Goal: Transaction & Acquisition: Purchase product/service

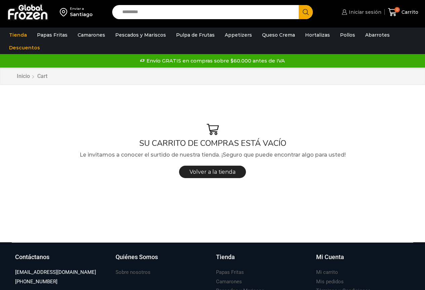
click at [363, 14] on span "Iniciar sesión" at bounding box center [364, 12] width 34 height 7
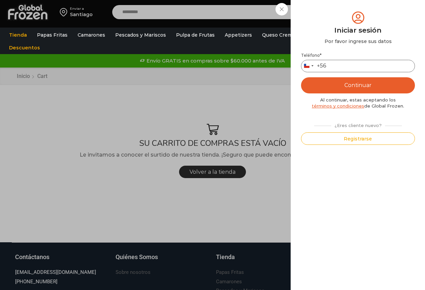
click at [338, 63] on input "Teléfono *" at bounding box center [358, 66] width 114 height 12
type input "*********"
click at [301, 77] on button "Continuar" at bounding box center [358, 85] width 114 height 16
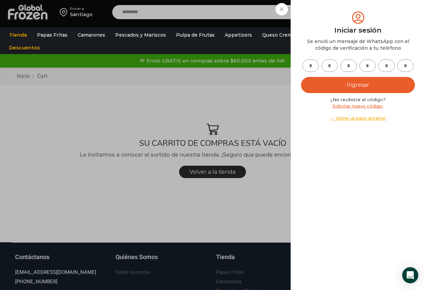
click at [313, 69] on input "text" at bounding box center [310, 65] width 16 height 12
type input "*"
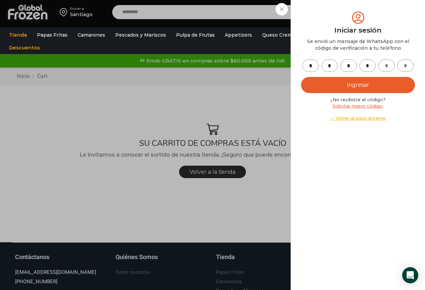
type input "*"
click at [334, 84] on button "Ingresar" at bounding box center [358, 85] width 114 height 16
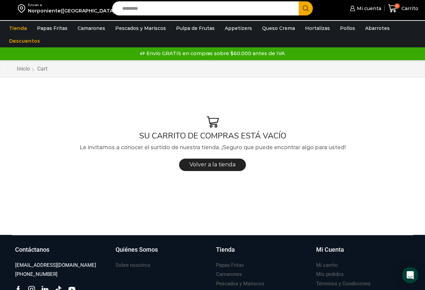
click at [141, 12] on input "Search input" at bounding box center [207, 8] width 177 height 14
type input "******"
click at [298, 1] on button "Search" at bounding box center [305, 8] width 14 height 14
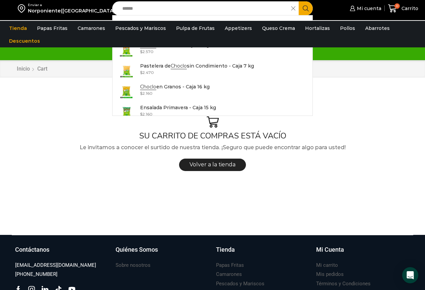
click at [298, 1] on button "Search" at bounding box center [305, 8] width 14 height 14
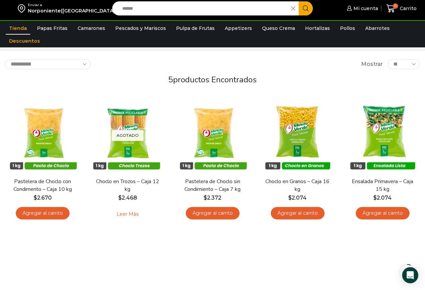
scroll to position [13, 0]
